Goal: Answer question/provide support

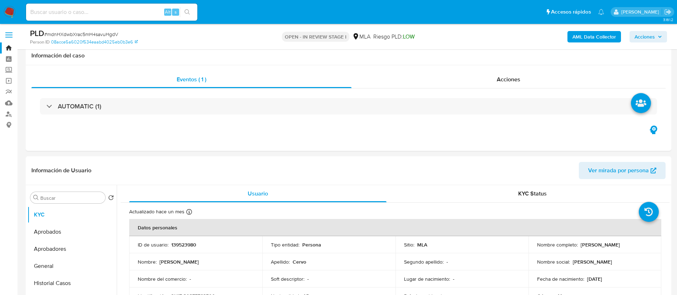
select select "10"
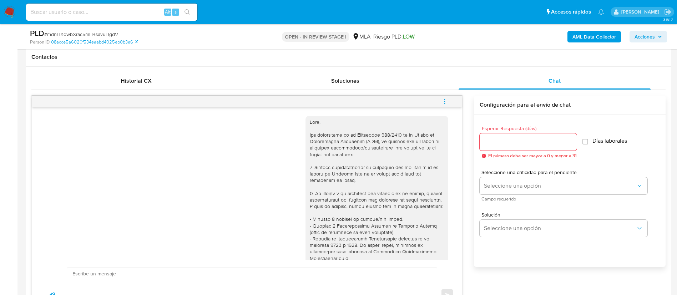
scroll to position [407, 0]
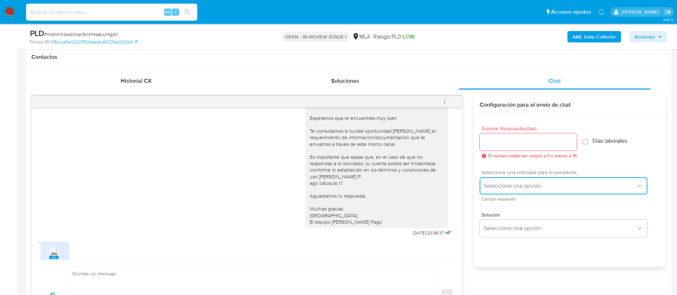
drag, startPoint x: 0, startPoint y: 0, endPoint x: 545, endPoint y: 183, distance: 574.6
click at [545, 183] on span "Seleccione una opción" at bounding box center [560, 185] width 152 height 7
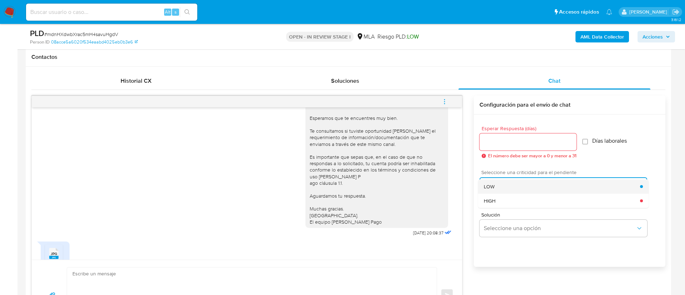
click at [513, 182] on div "LOW" at bounding box center [562, 186] width 156 height 14
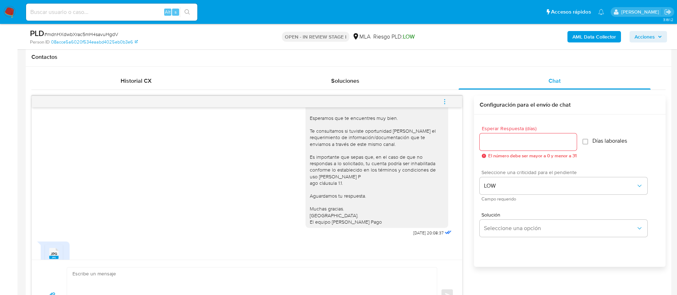
click at [500, 141] on input "Esperar Respuesta (días)" at bounding box center [527, 141] width 97 height 9
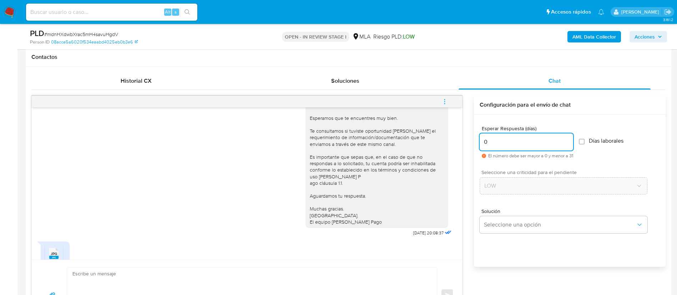
type input "0"
click at [656, 142] on div "Esperar Respuesta (días) 0 El número debe ser mayor a 0 y menor a 31 Días labor…" at bounding box center [569, 142] width 180 height 44
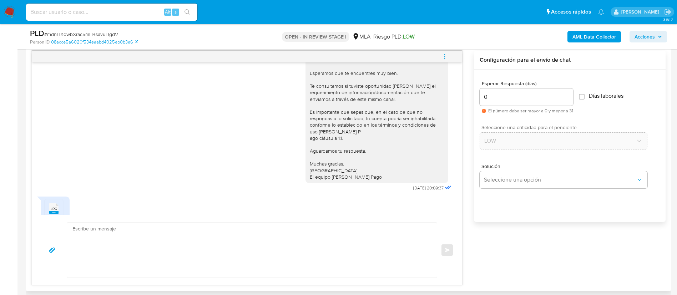
click at [336, 254] on textarea at bounding box center [249, 250] width 355 height 55
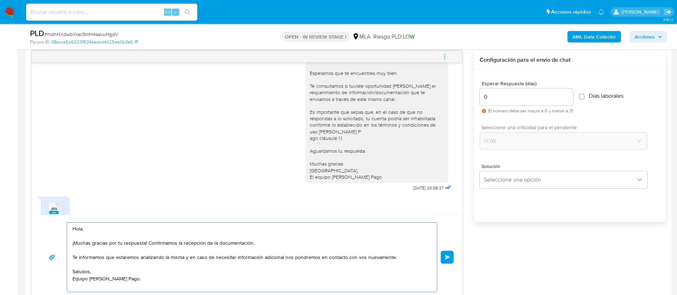
type textarea "Hola, ¡Muchas gracias por tu respuesta! Confirmamos la recepción de la document…"
click at [445, 254] on button "Enviar" at bounding box center [446, 257] width 13 height 13
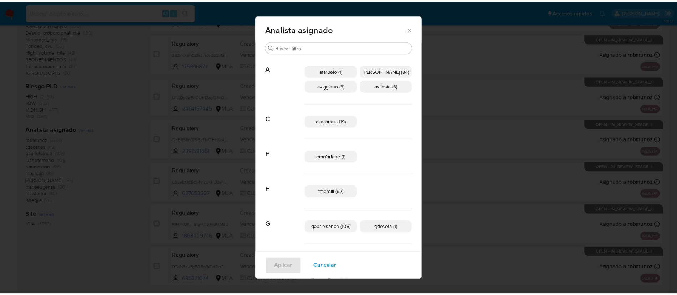
scroll to position [11, 0]
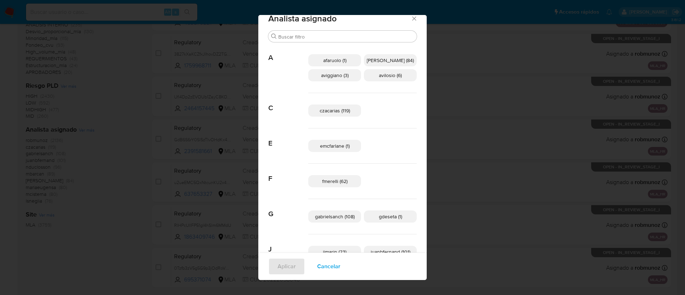
click at [546, 19] on div "Analista asignado Buscar A afaruolo (1) amedzovich (84) aviggiano (3) avilosio …" at bounding box center [342, 147] width 685 height 295
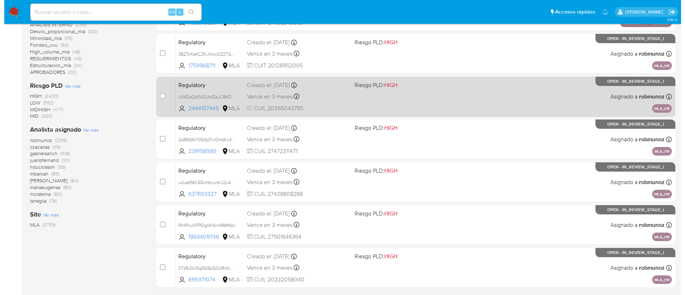
scroll to position [0, 0]
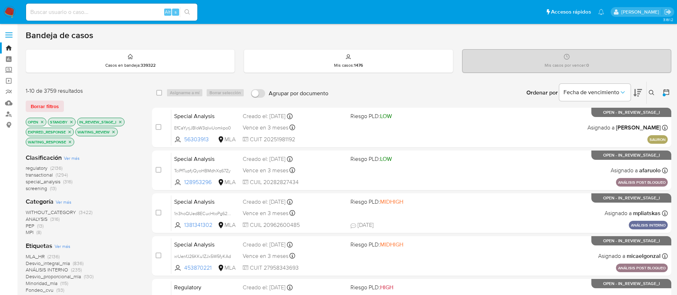
click at [650, 94] on icon at bounding box center [650, 92] width 5 height 5
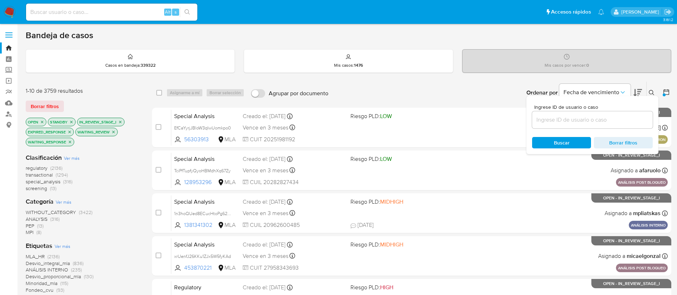
click at [589, 114] on div at bounding box center [592, 119] width 121 height 17
click at [581, 118] on input at bounding box center [592, 119] width 121 height 9
paste input "mdnHXdwbXrac5mH4savuHgdV"
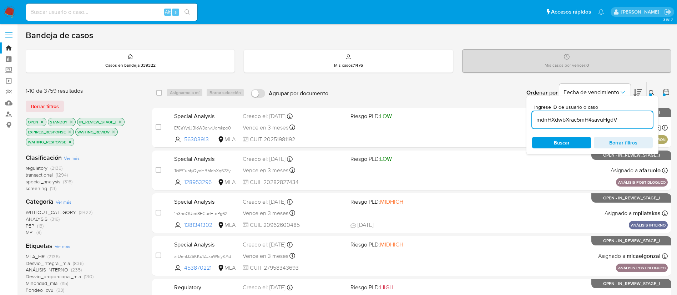
type input "mdnHXdwbXrac5mH4savuHgdV"
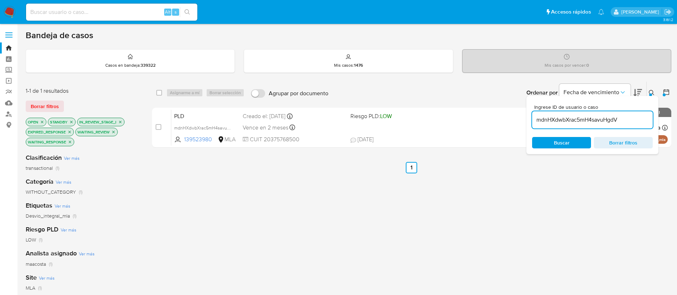
click at [163, 93] on div "select-all-cases-checkbox" at bounding box center [160, 92] width 9 height 9
click at [163, 92] on div "select-all-cases-checkbox" at bounding box center [160, 92] width 9 height 9
click at [162, 92] on div "select-all-cases-checkbox" at bounding box center [160, 92] width 9 height 9
click at [160, 92] on input "checkbox" at bounding box center [159, 93] width 6 height 6
checkbox input "true"
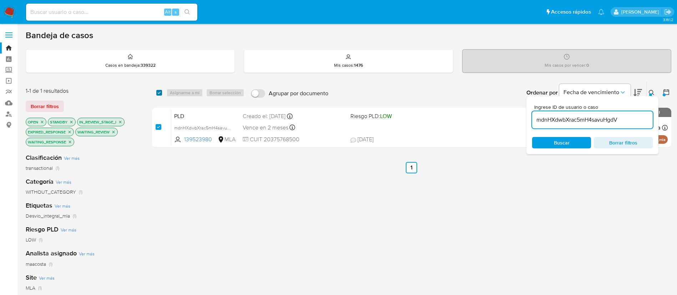
checkbox input "true"
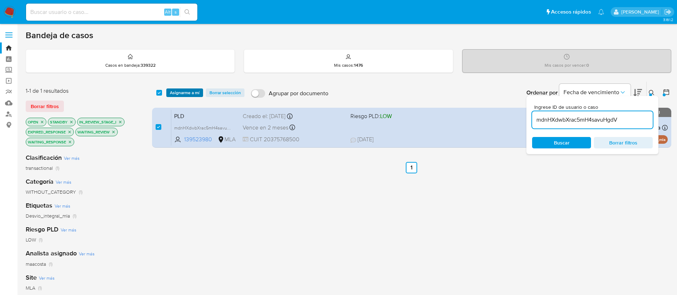
click at [175, 93] on span "Asignarme a mí" at bounding box center [185, 92] width 30 height 7
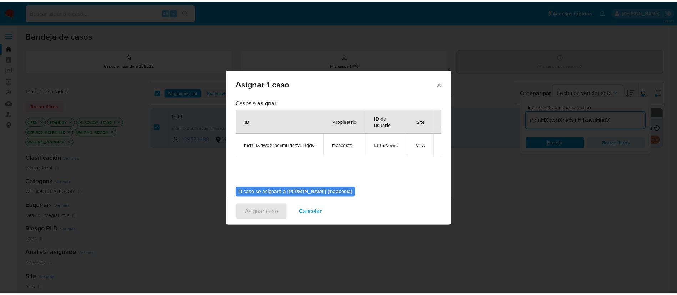
scroll to position [37, 0]
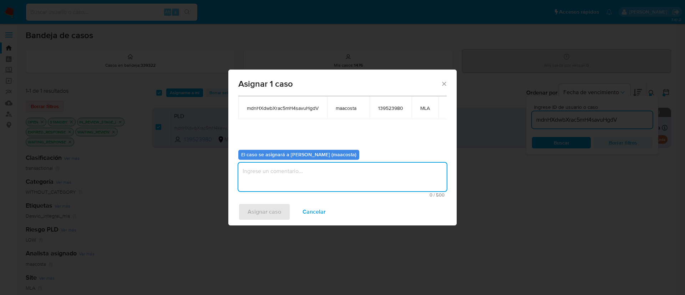
click at [270, 179] on textarea "assign-modal" at bounding box center [342, 177] width 208 height 29
click at [260, 214] on span "Asignar caso" at bounding box center [265, 212] width 34 height 16
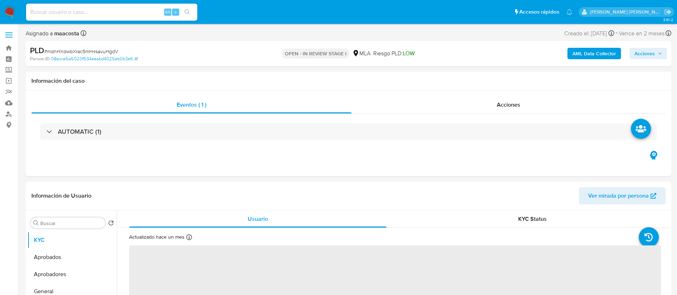
select select "10"
